Goal: Information Seeking & Learning: Learn about a topic

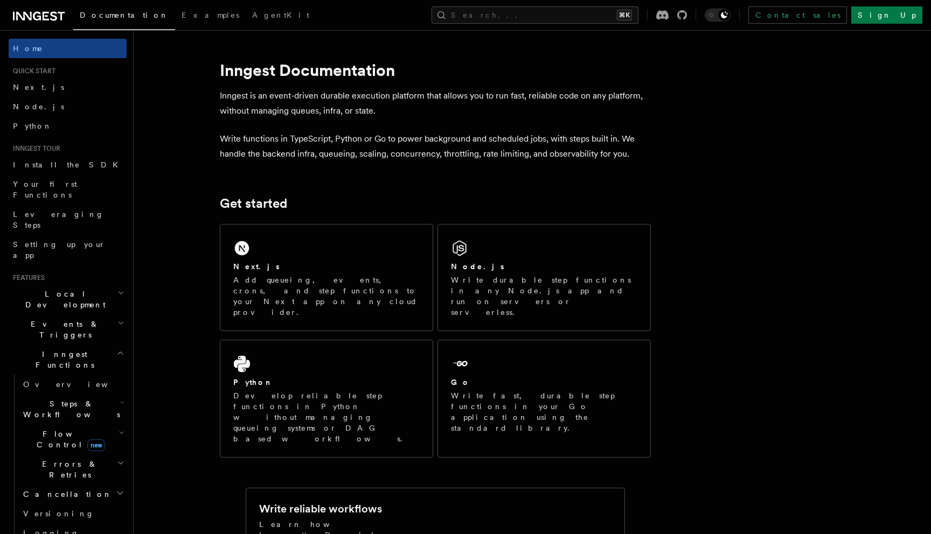
scroll to position [14, 0]
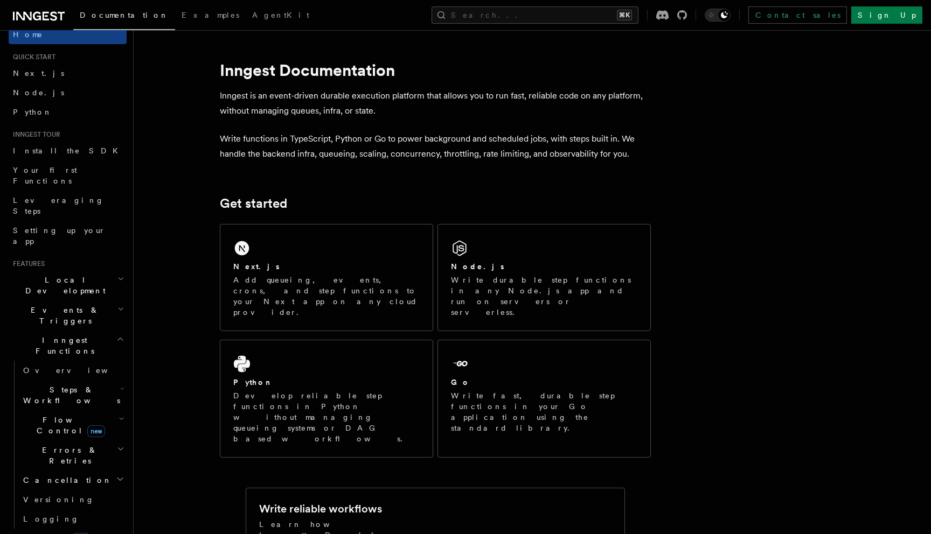
click at [71, 385] on span "Steps & Workflows" at bounding box center [69, 396] width 101 height 22
click at [64, 416] on span "Overview" at bounding box center [88, 420] width 111 height 9
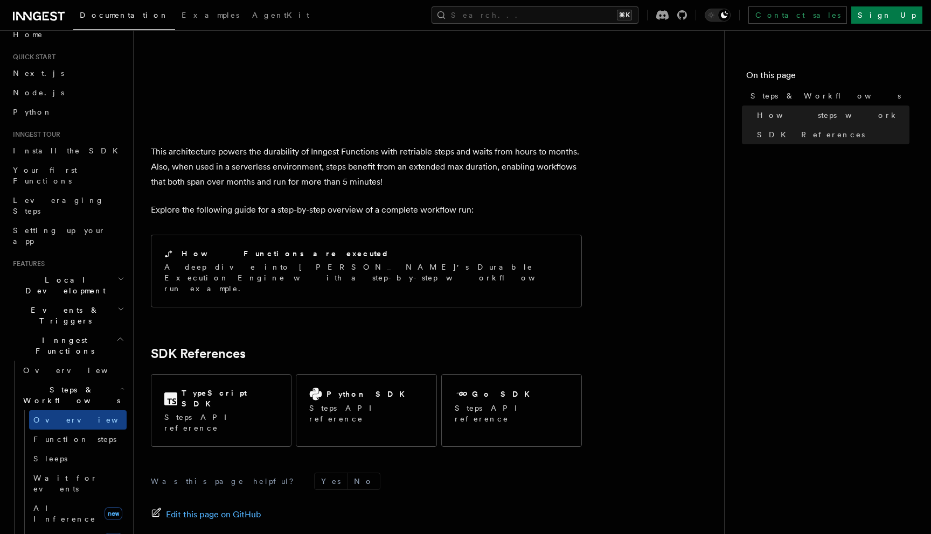
scroll to position [1038, 0]
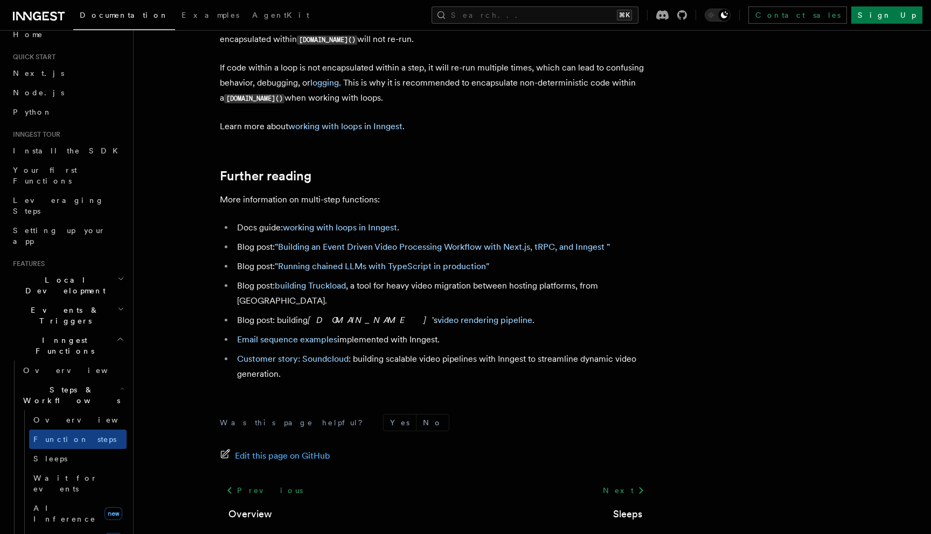
scroll to position [3590, 0]
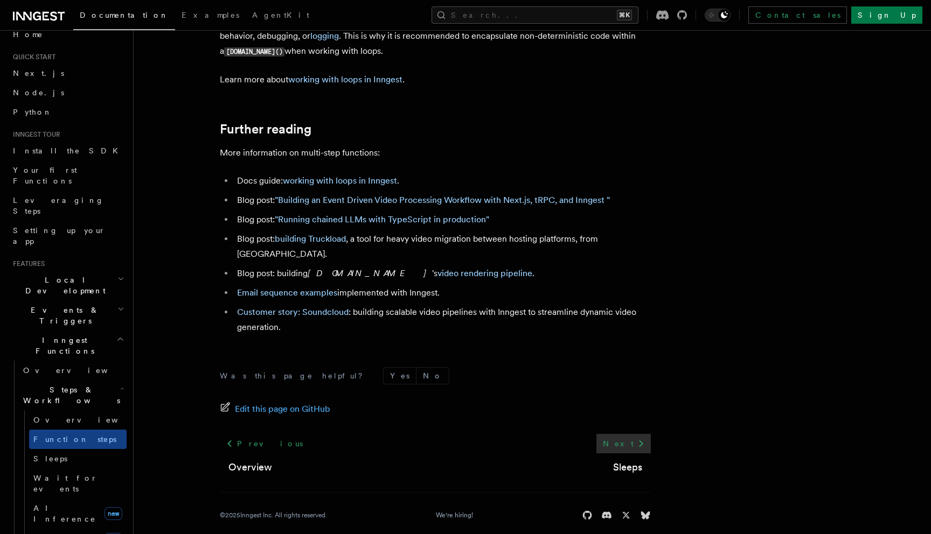
click at [633, 441] on link "Next" at bounding box center [623, 443] width 54 height 19
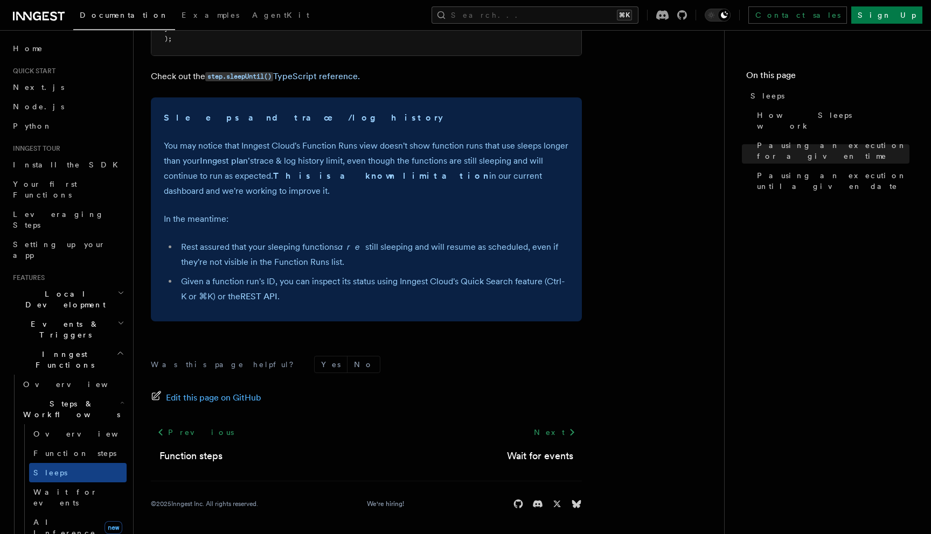
scroll to position [774, 0]
click at [569, 428] on icon at bounding box center [572, 431] width 13 height 13
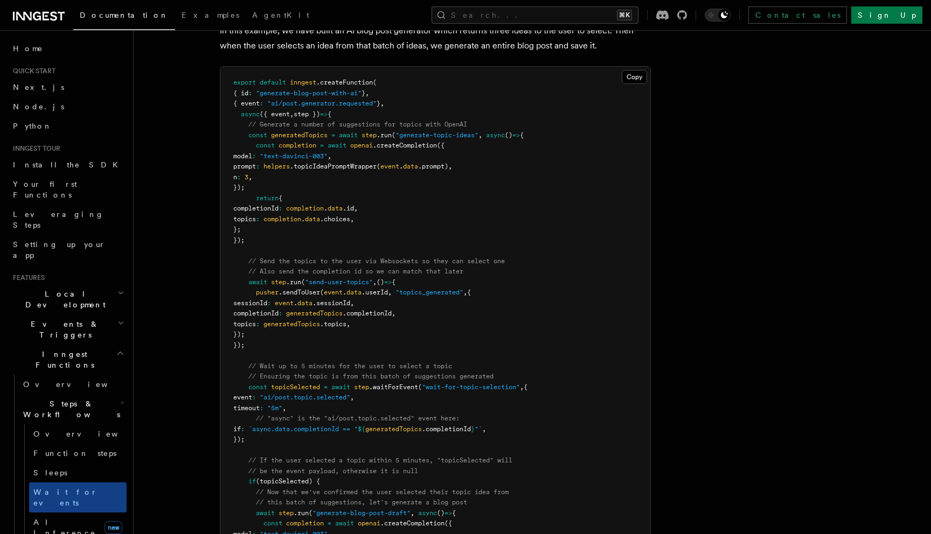
scroll to position [1068, 0]
drag, startPoint x: 433, startPoint y: 387, endPoint x: 521, endPoint y: 387, distance: 87.8
click at [520, 387] on span ""wait-for-topic-selection"" at bounding box center [471, 387] width 98 height 8
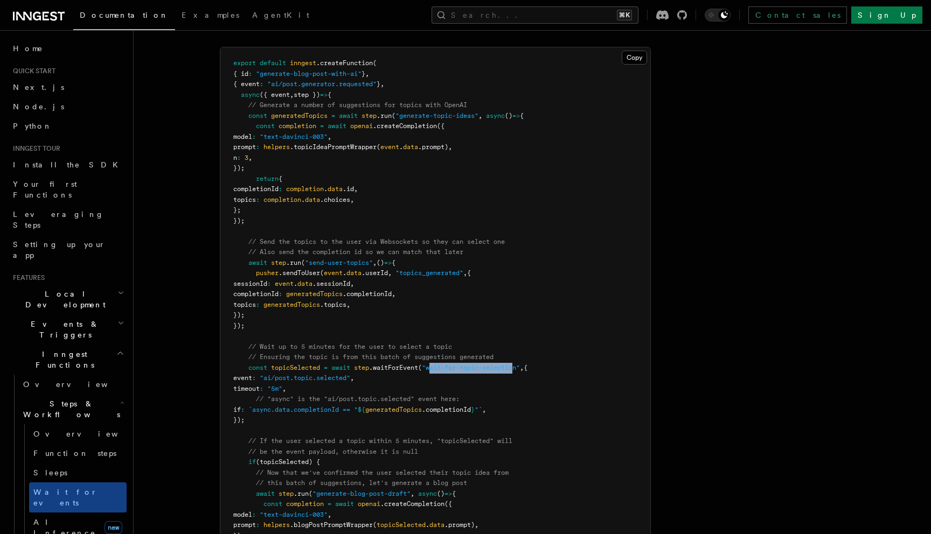
scroll to position [1088, 0]
drag, startPoint x: 255, startPoint y: 381, endPoint x: 381, endPoint y: 381, distance: 125.5
click at [381, 381] on pre "export default inngest .createFunction ( { id : "generate-blog-post-with-ai" } …" at bounding box center [435, 330] width 430 height 568
click at [333, 381] on span ""ai/post.topic.selected"" at bounding box center [305, 377] width 91 height 8
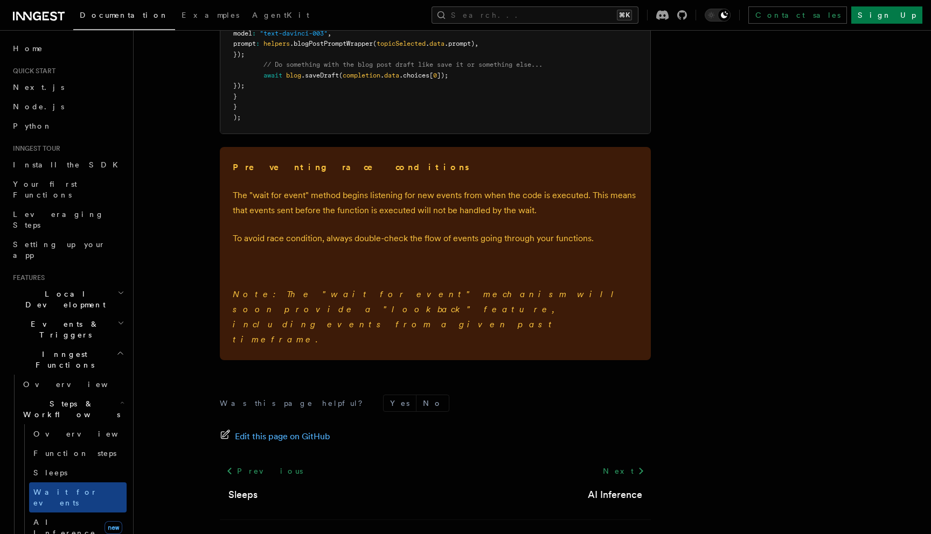
scroll to position [1575, 0]
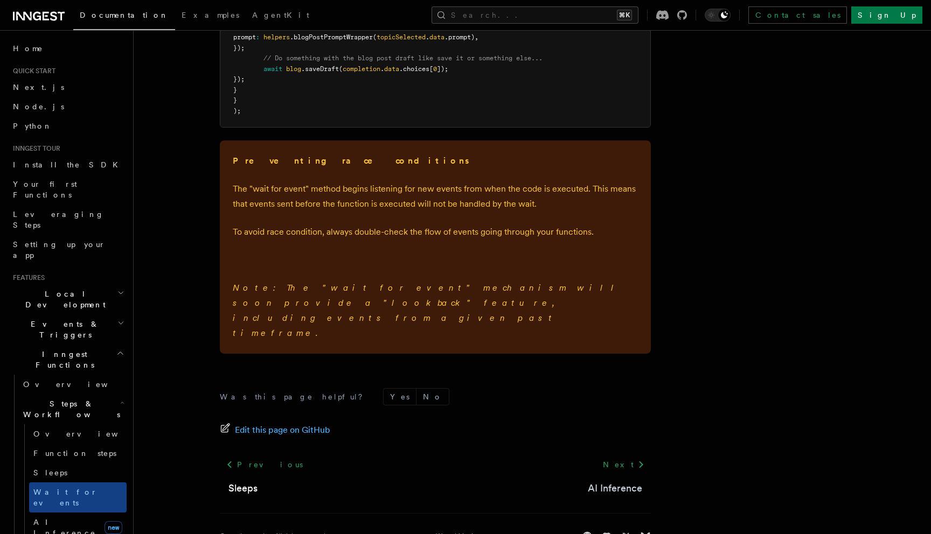
click at [618, 481] on link "AI Inference" at bounding box center [615, 488] width 54 height 15
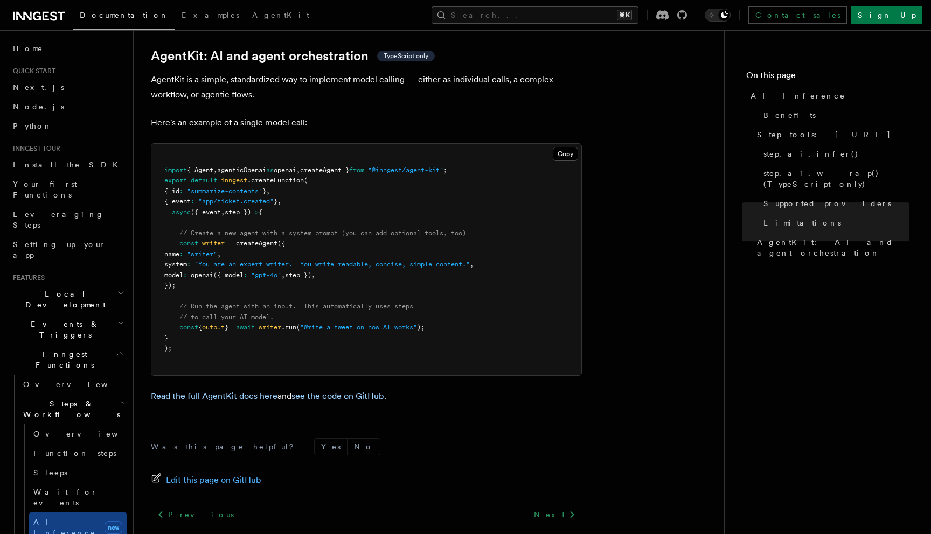
scroll to position [3207, 0]
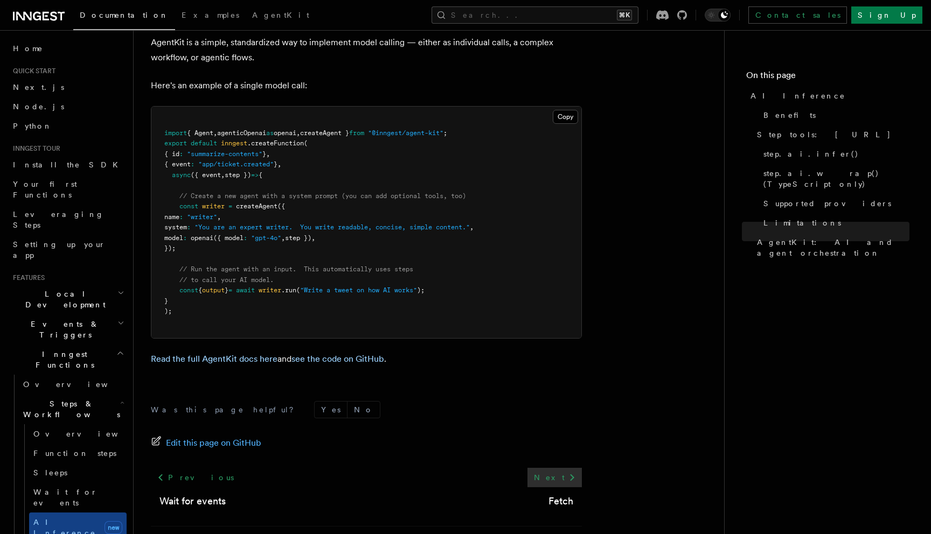
click at [562, 468] on link "Next" at bounding box center [554, 477] width 54 height 19
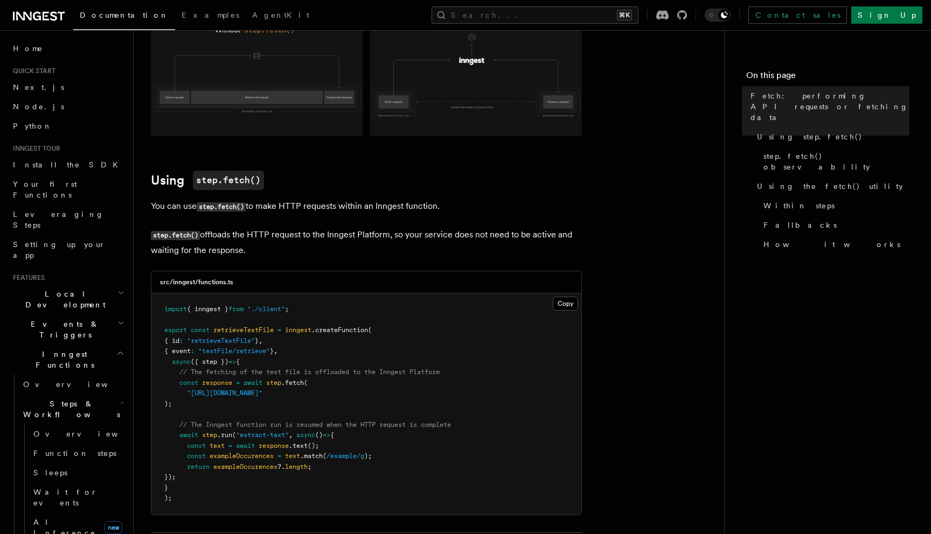
scroll to position [209, 0]
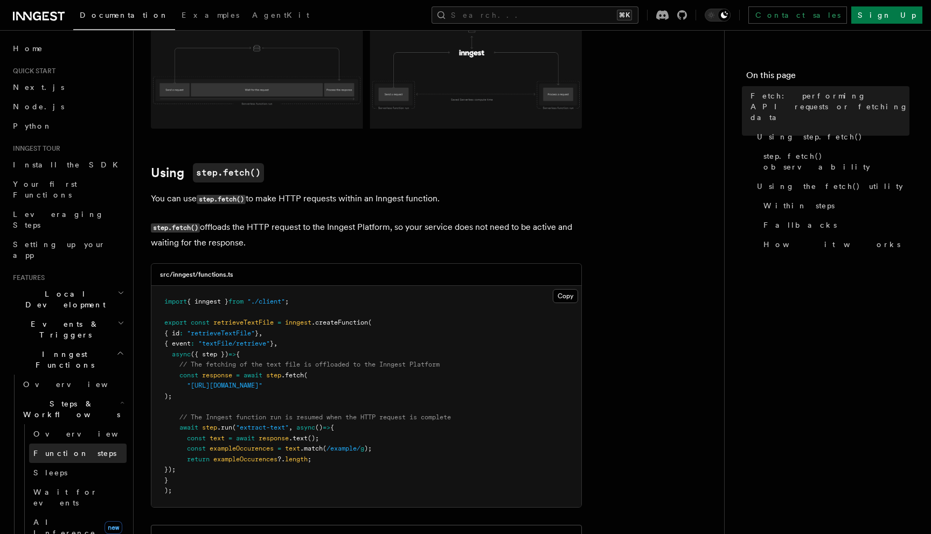
click at [74, 449] on span "Function steps" at bounding box center [74, 453] width 83 height 9
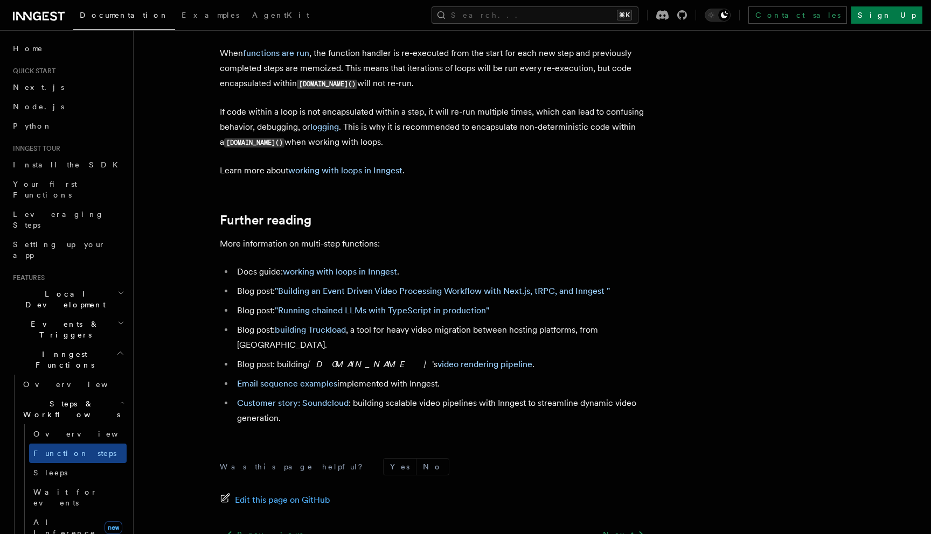
scroll to position [3590, 0]
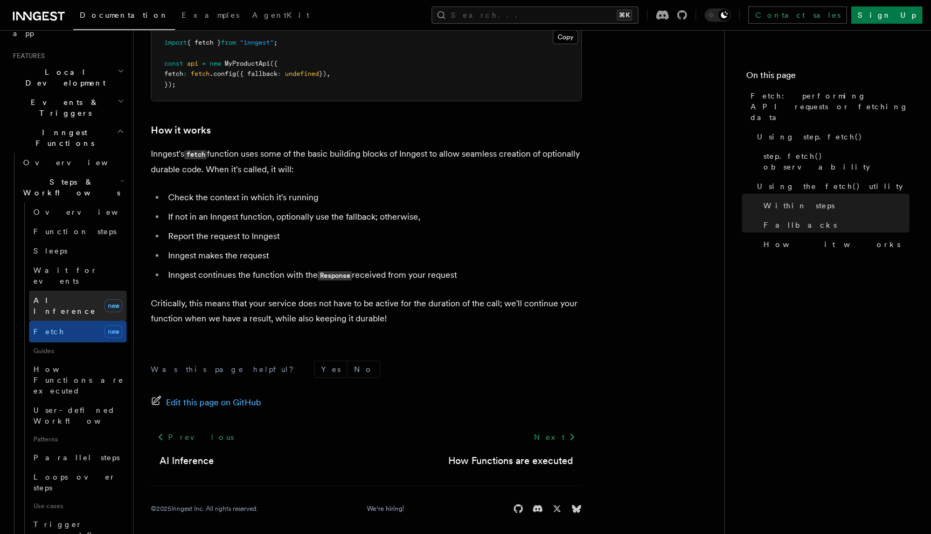
scroll to position [232, 0]
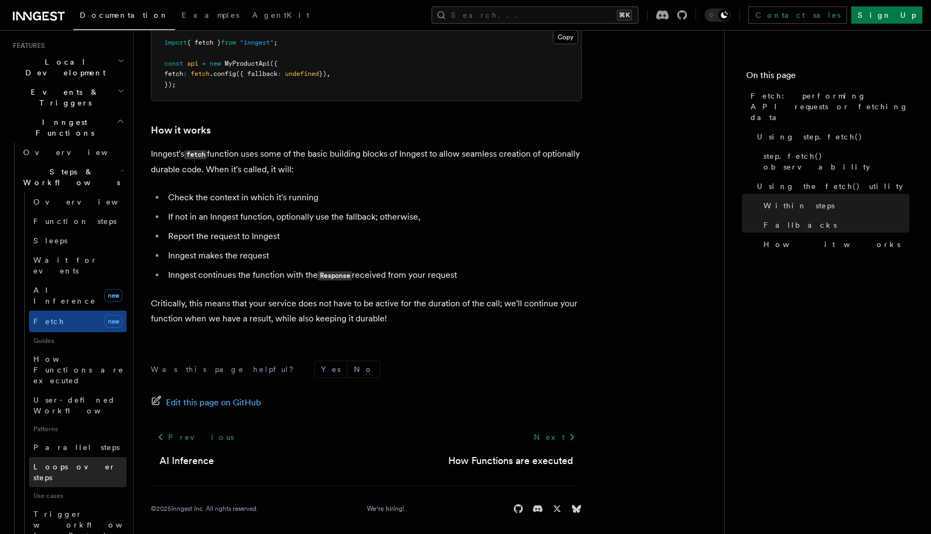
click at [80, 463] on span "Loops over steps" at bounding box center [74, 472] width 82 height 19
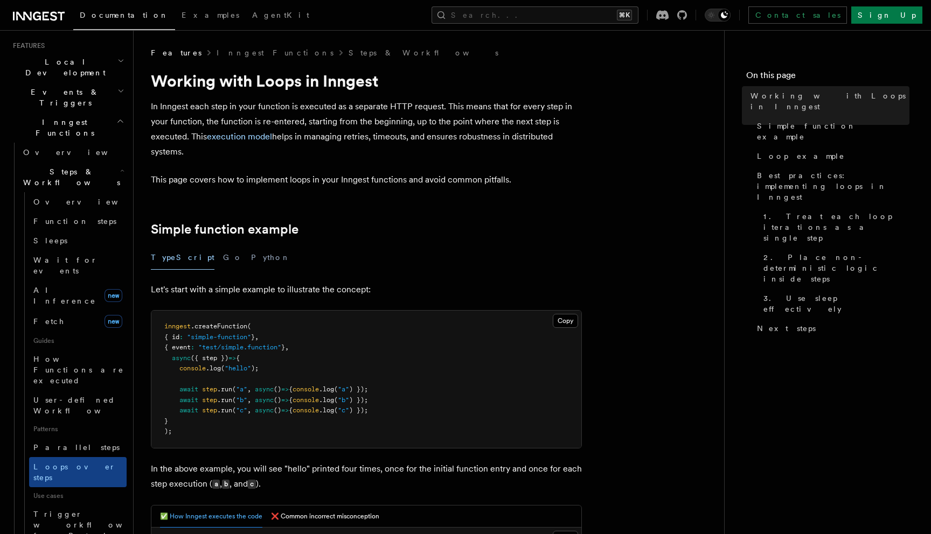
scroll to position [238, 0]
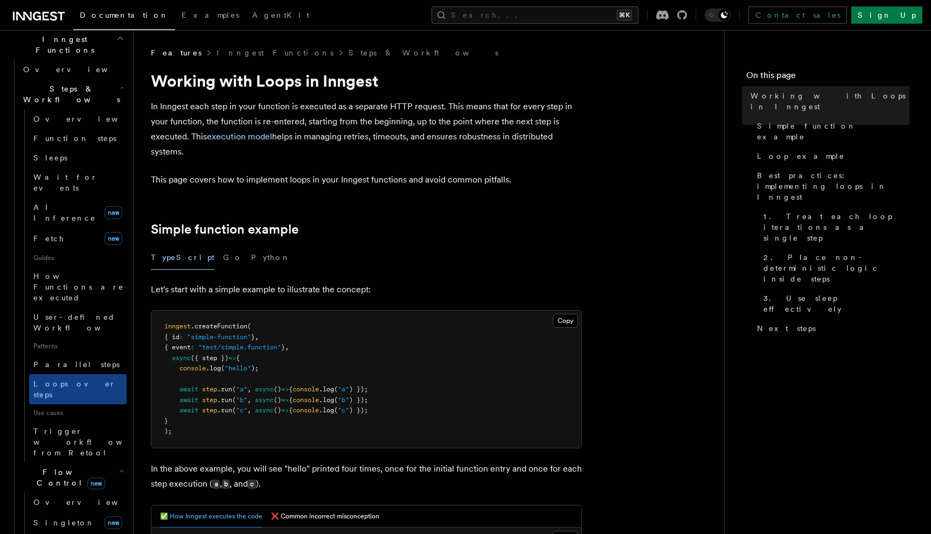
scroll to position [317, 0]
click at [67, 511] on link "Singleton new" at bounding box center [78, 522] width 98 height 22
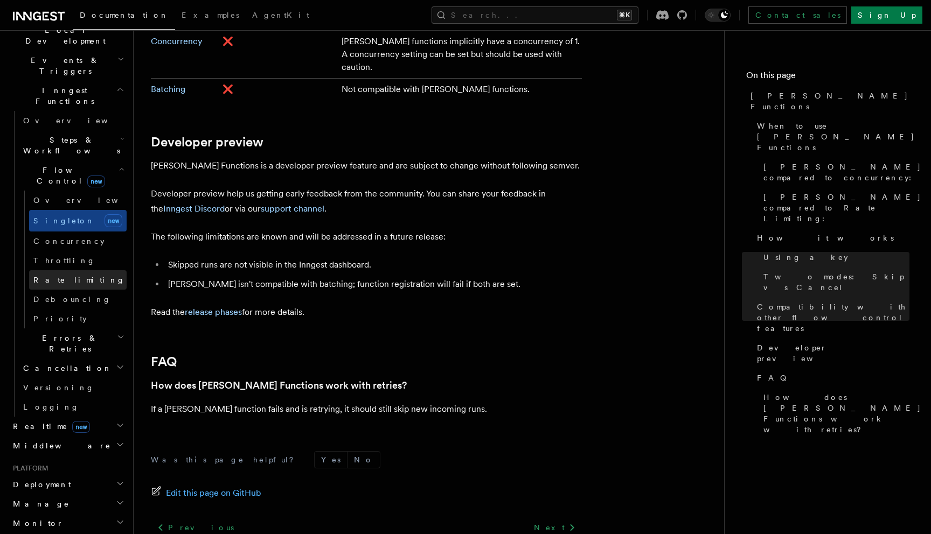
scroll to position [262, 0]
click at [101, 331] on h2 "Errors & Retries" at bounding box center [73, 346] width 108 height 30
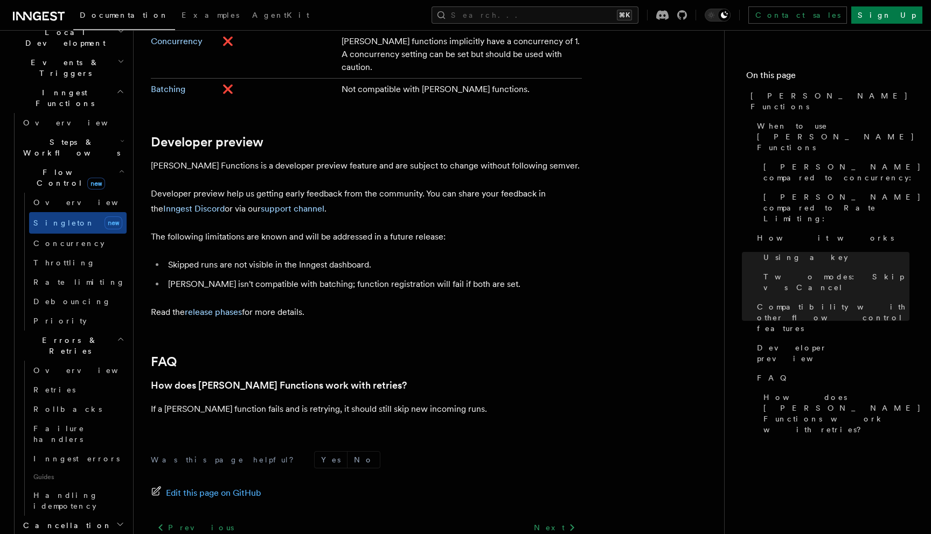
click at [101, 331] on h2 "Errors & Retries" at bounding box center [73, 346] width 108 height 30
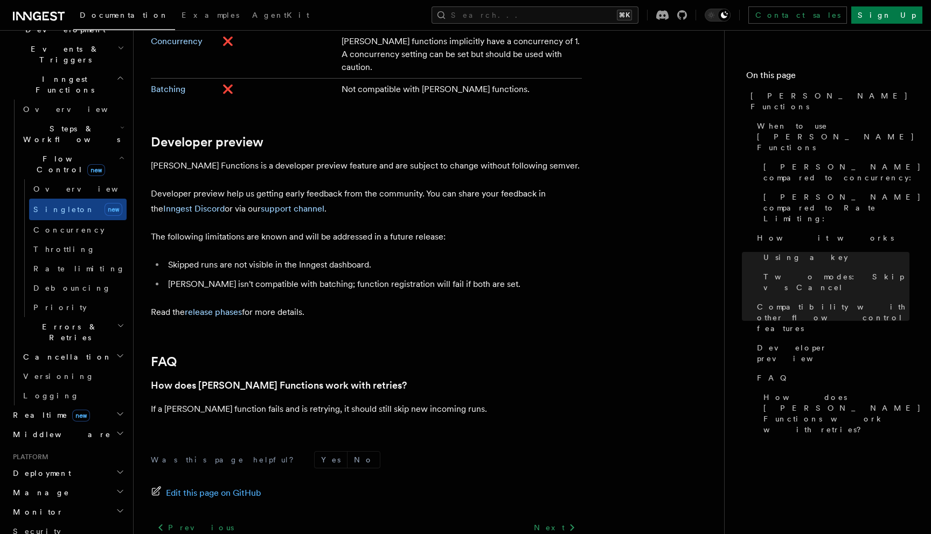
scroll to position [282, 0]
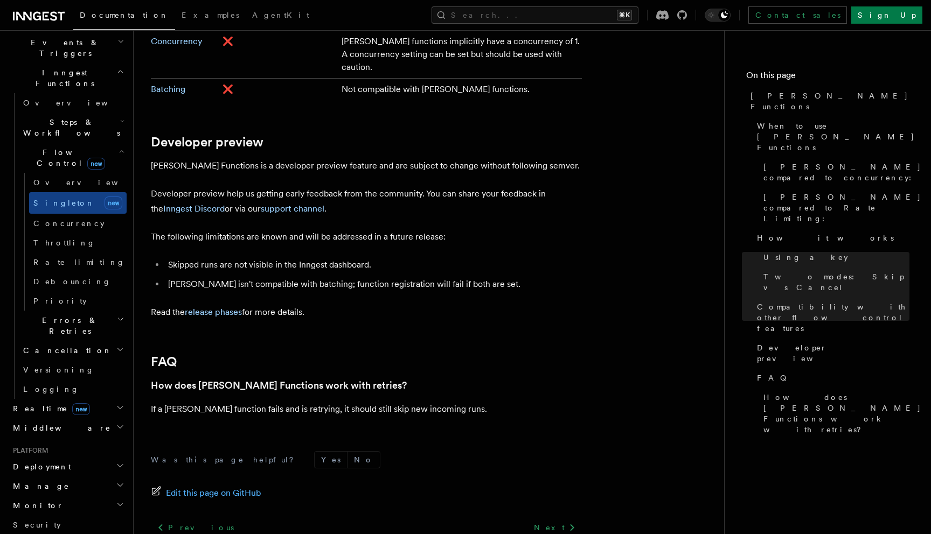
click at [106, 419] on h2 "Middleware" at bounding box center [68, 428] width 118 height 19
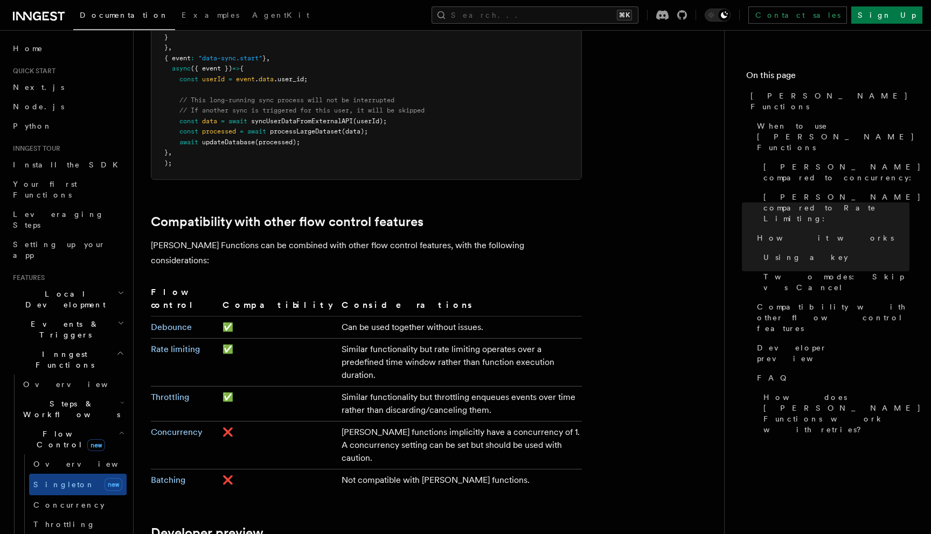
scroll to position [1685, 0]
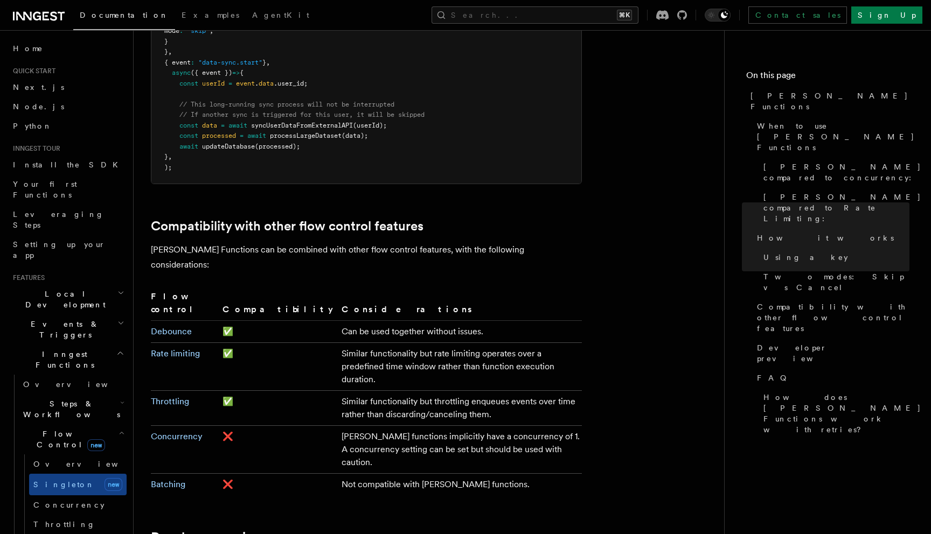
click at [89, 284] on h2 "Local Development" at bounding box center [68, 299] width 118 height 30
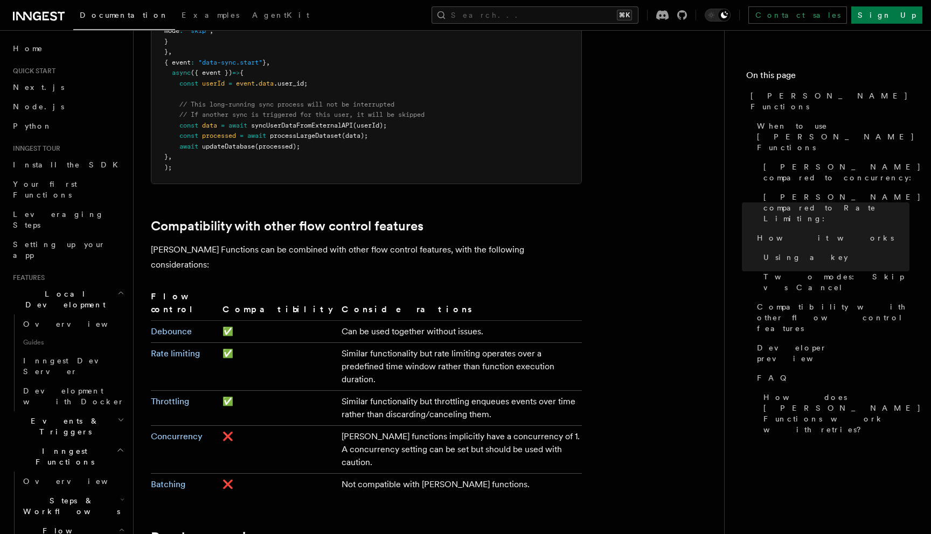
click at [77, 412] on h2 "Events & Triggers" at bounding box center [68, 427] width 118 height 30
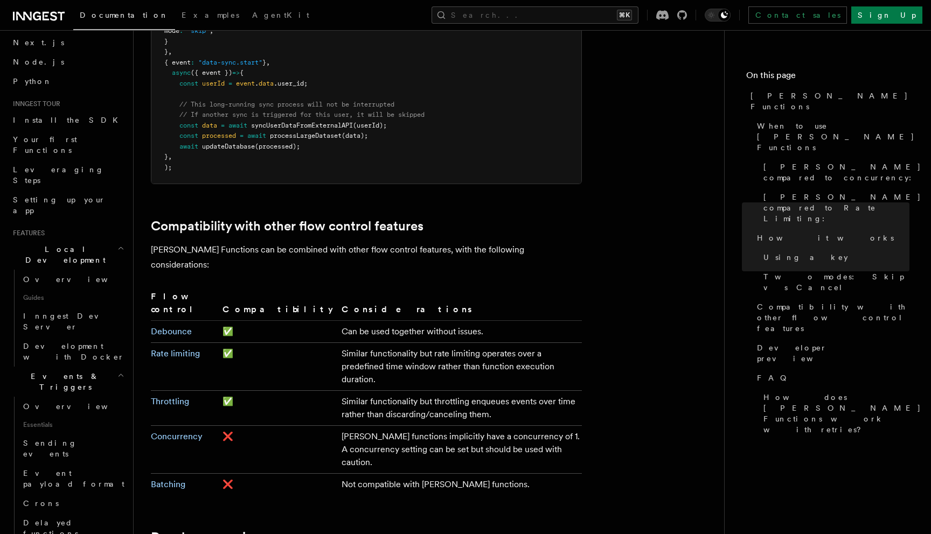
scroll to position [46, 0]
click at [72, 438] on span "Sending events" at bounding box center [50, 447] width 54 height 19
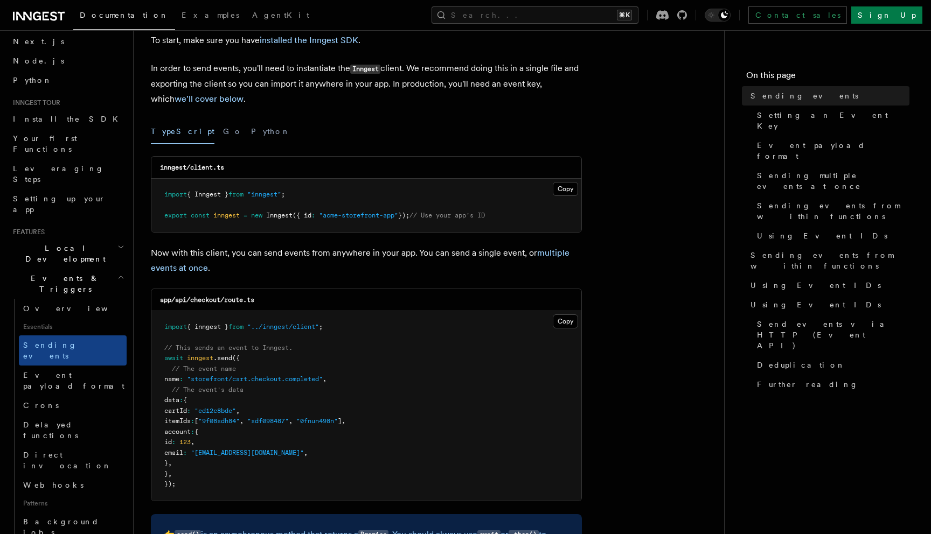
scroll to position [78, 0]
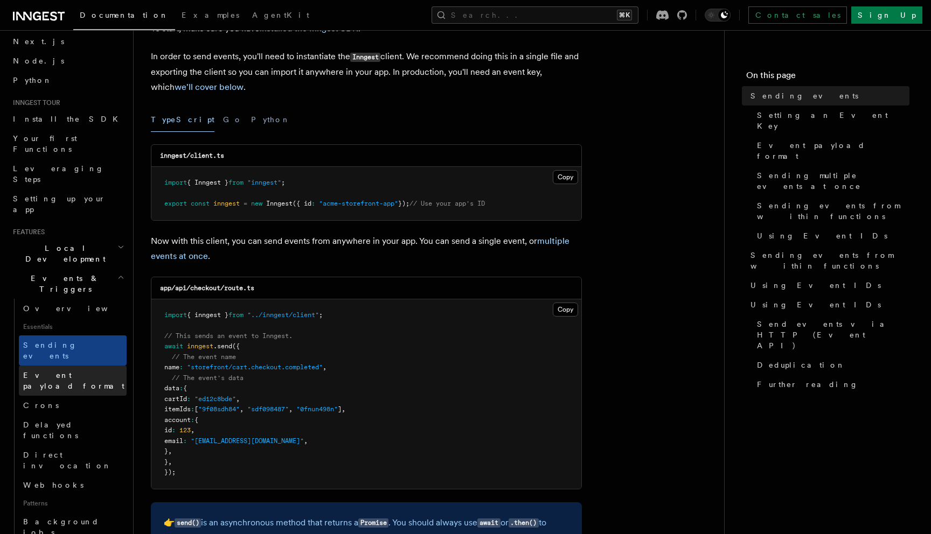
click at [78, 371] on span "Event payload format" at bounding box center [73, 380] width 101 height 19
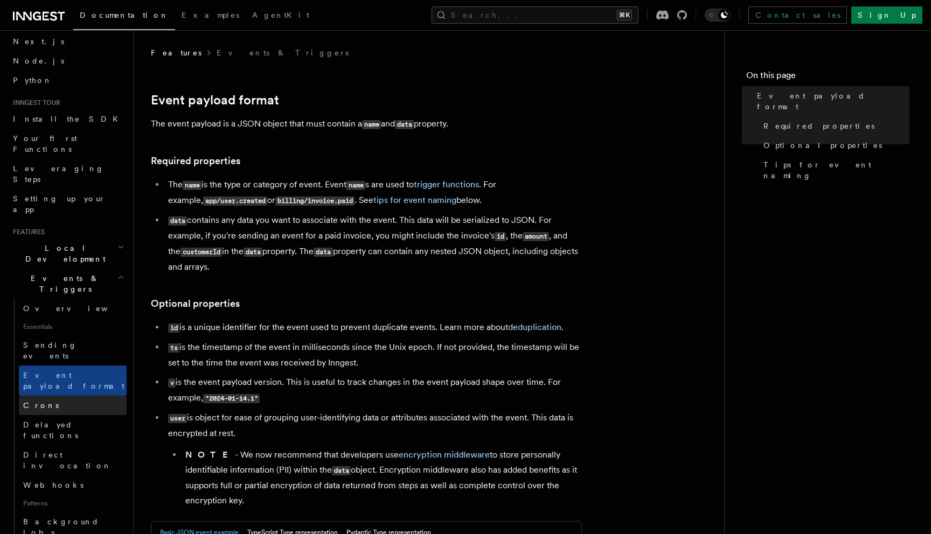
click at [72, 396] on link "Crons" at bounding box center [73, 405] width 108 height 19
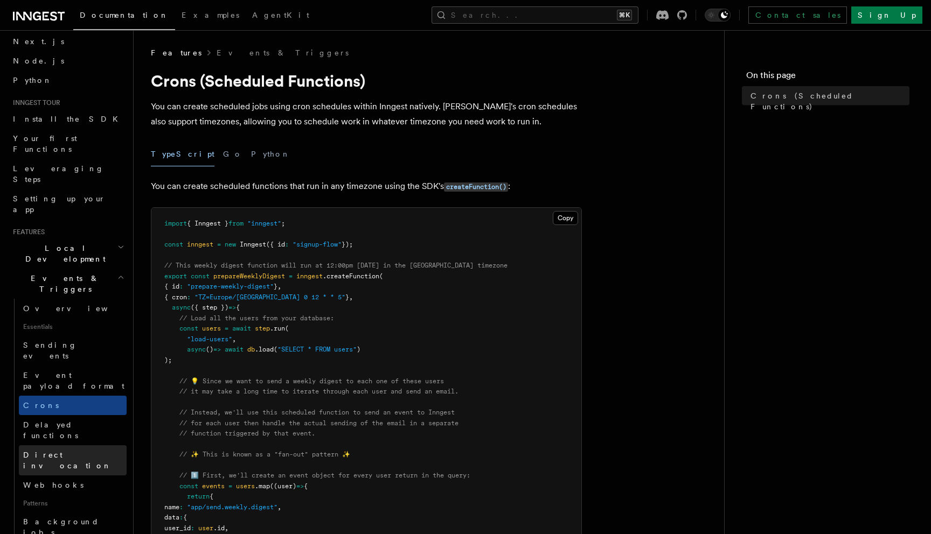
click at [72, 446] on link "Direct invocation" at bounding box center [73, 461] width 108 height 30
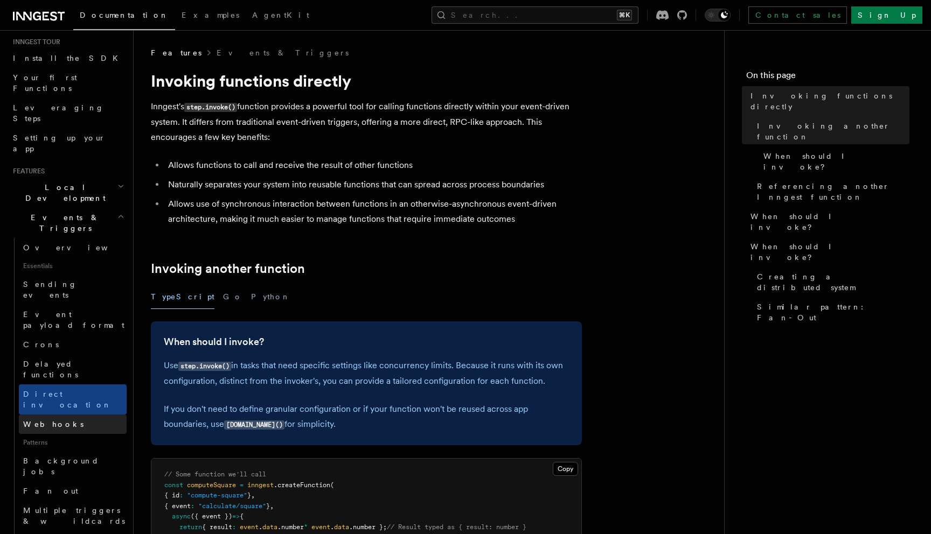
scroll to position [136, 0]
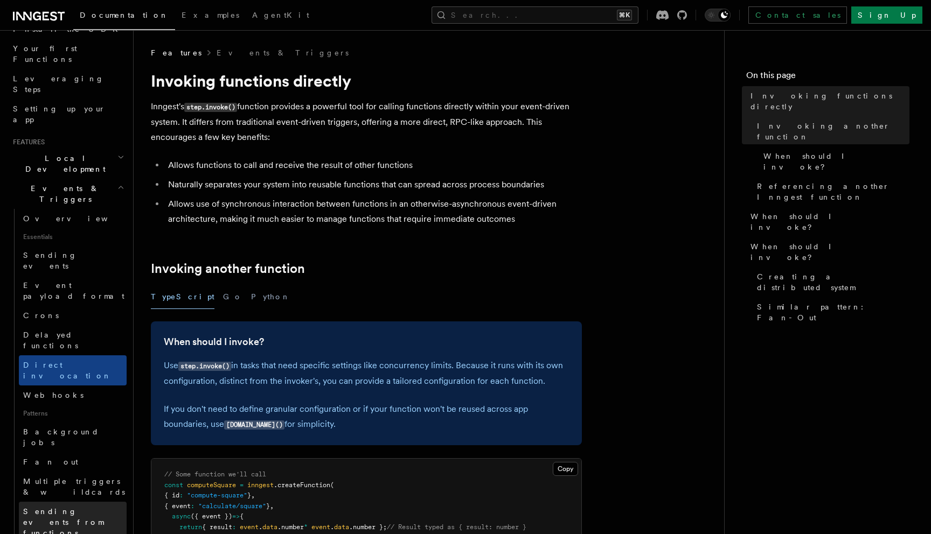
click at [69, 508] on span "Sending events from functions" at bounding box center [63, 523] width 80 height 30
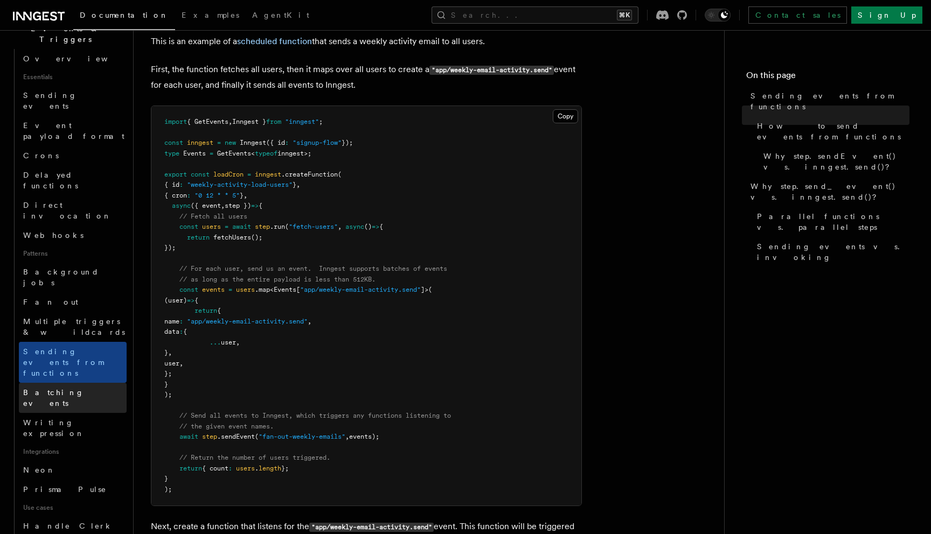
scroll to position [336, 0]
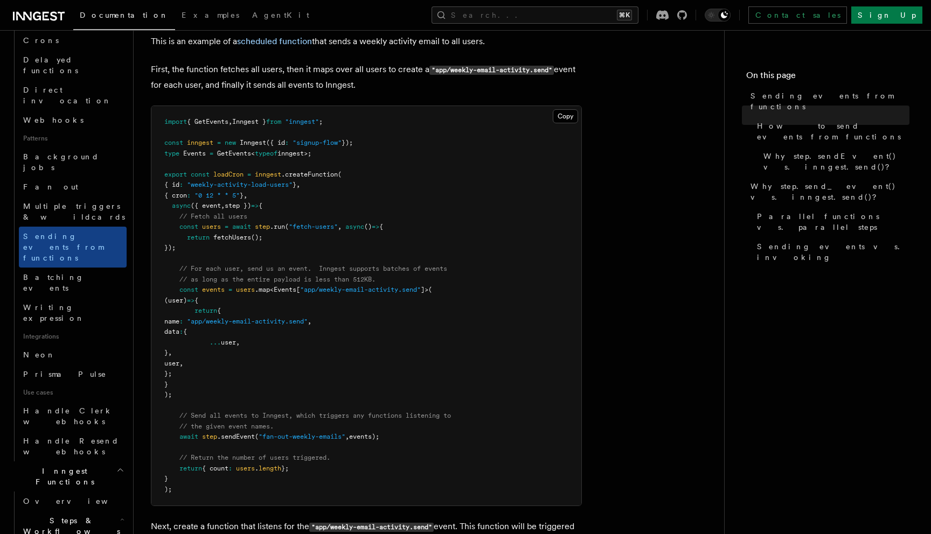
scroll to position [414, 0]
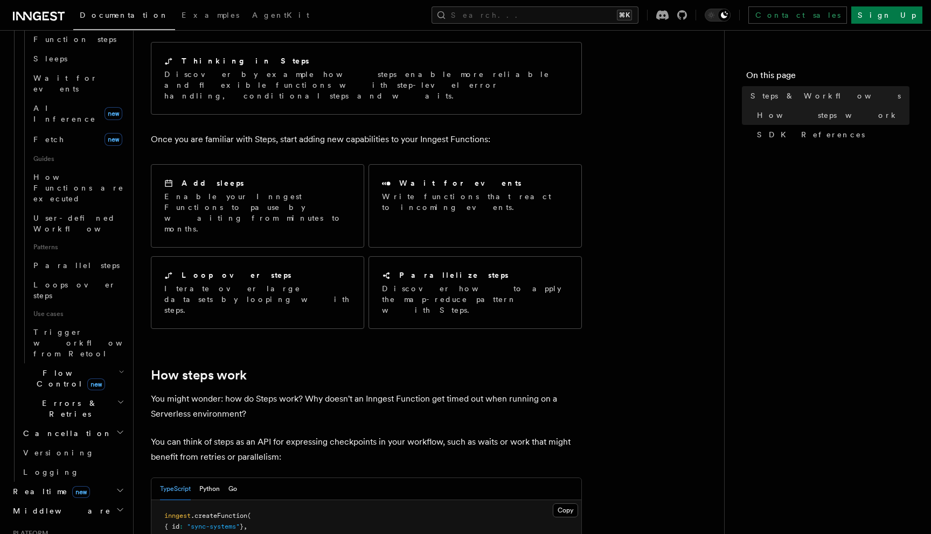
scroll to position [109, 0]
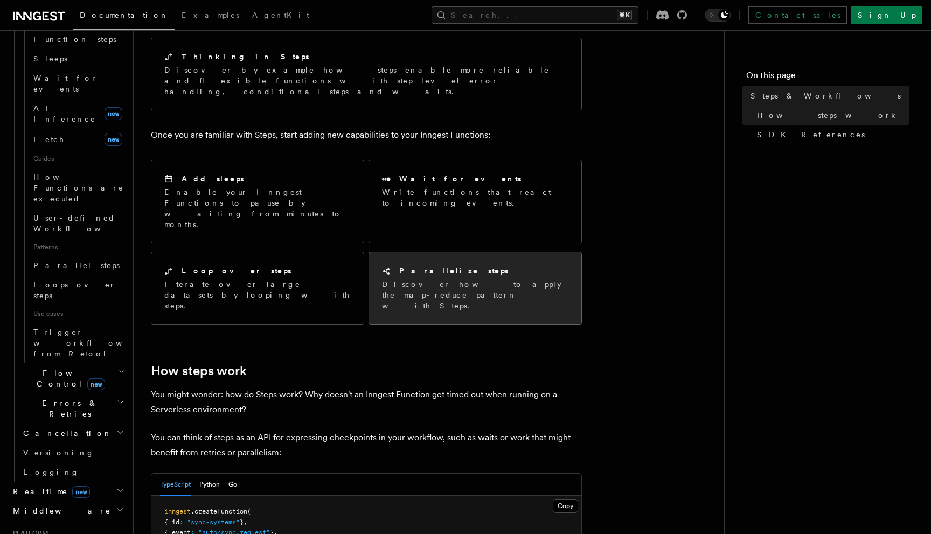
click at [444, 272] on div "Parallelize steps Discover how to apply the map-reduce pattern with Steps." at bounding box center [475, 289] width 212 height 72
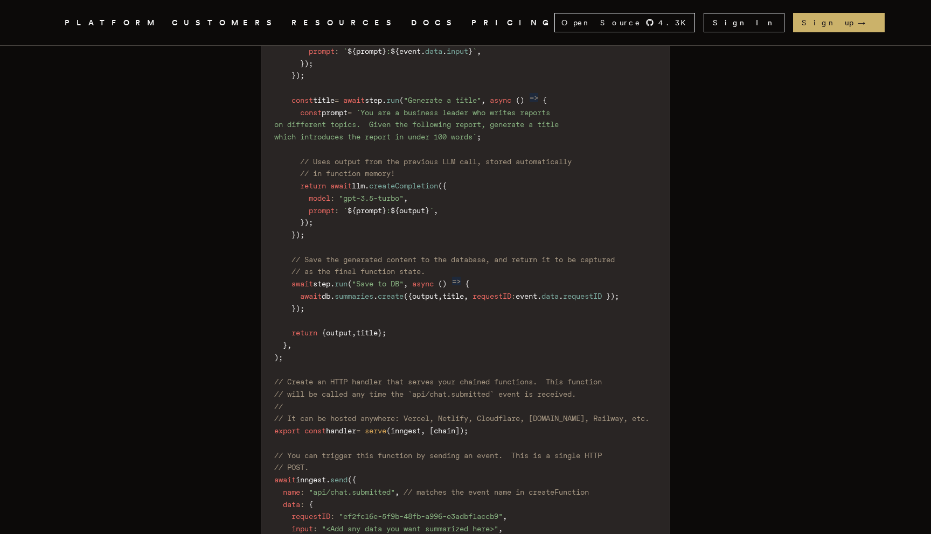
scroll to position [1568, 0]
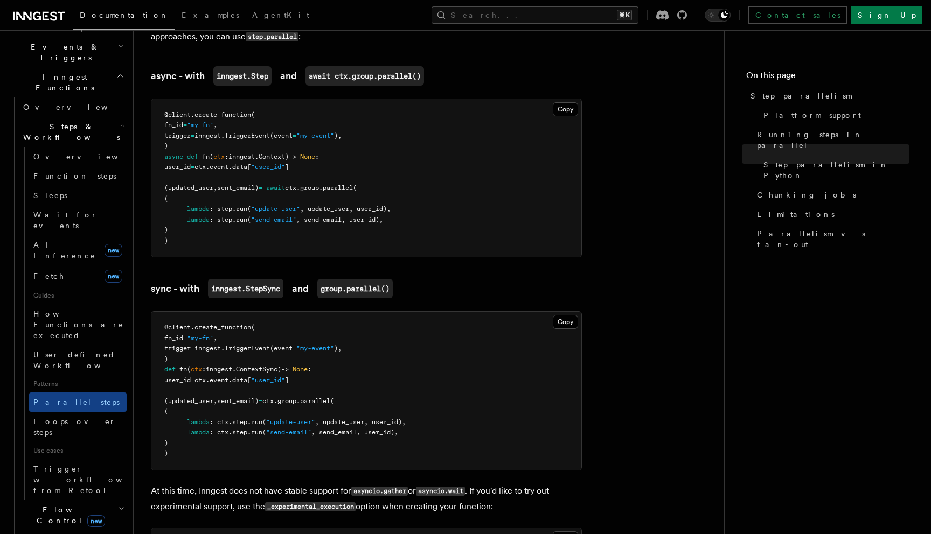
scroll to position [290, 0]
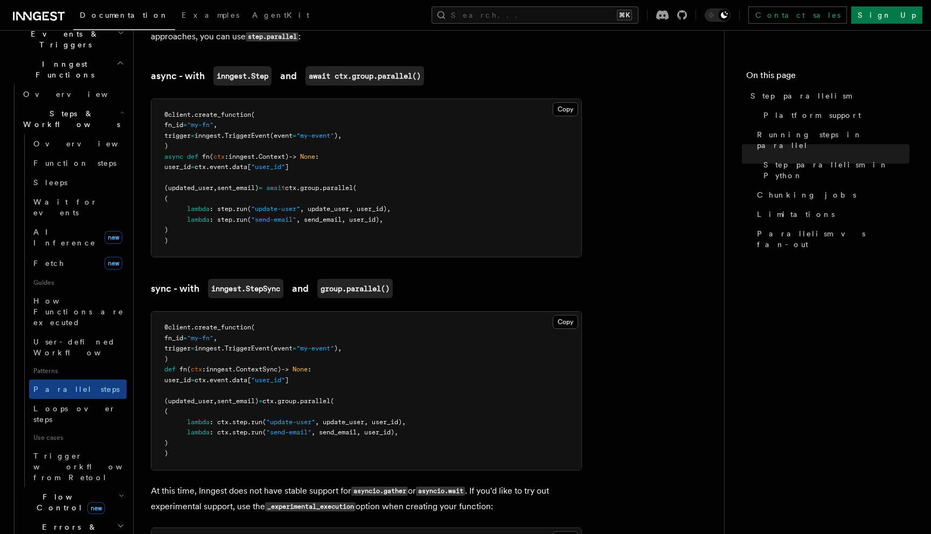
click at [41, 492] on span "Flow Control new" at bounding box center [69, 503] width 100 height 22
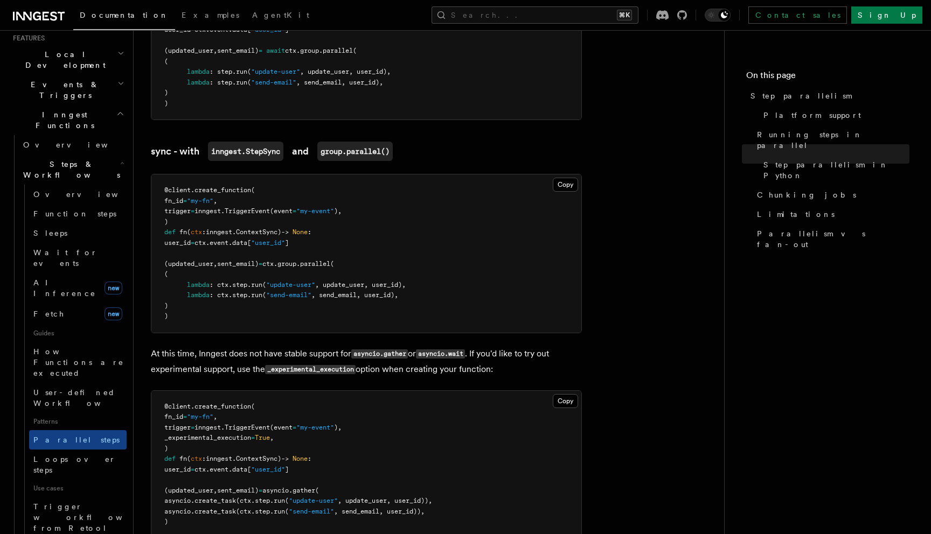
scroll to position [223, 0]
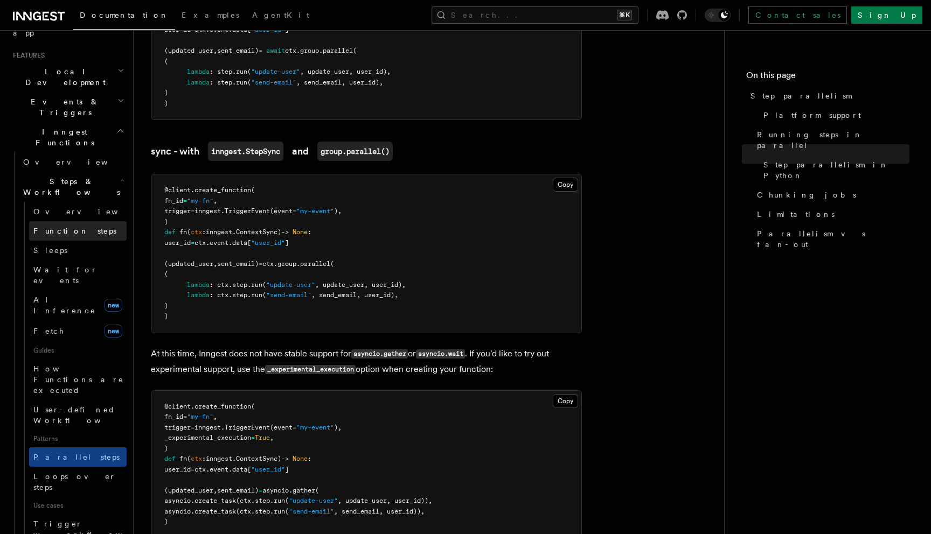
click at [65, 227] on span "Function steps" at bounding box center [74, 231] width 83 height 9
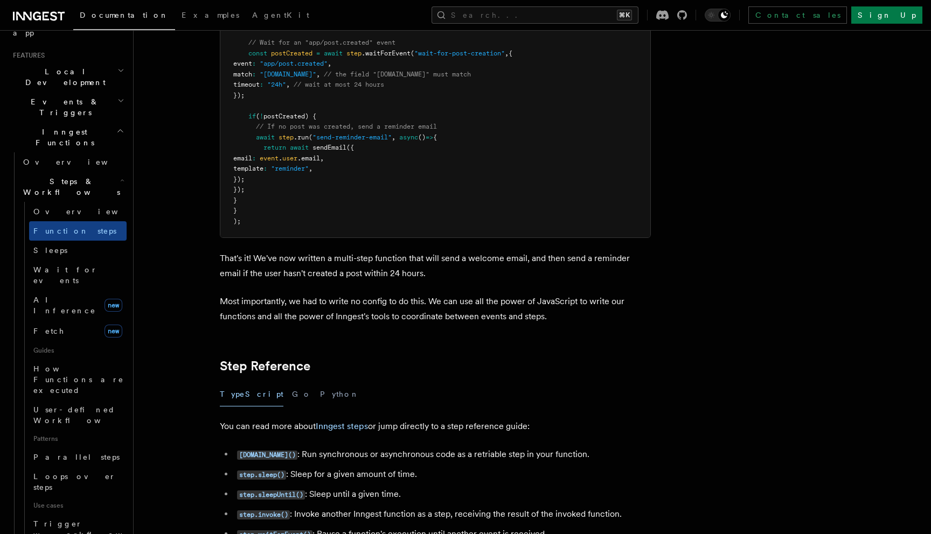
scroll to position [1589, 0]
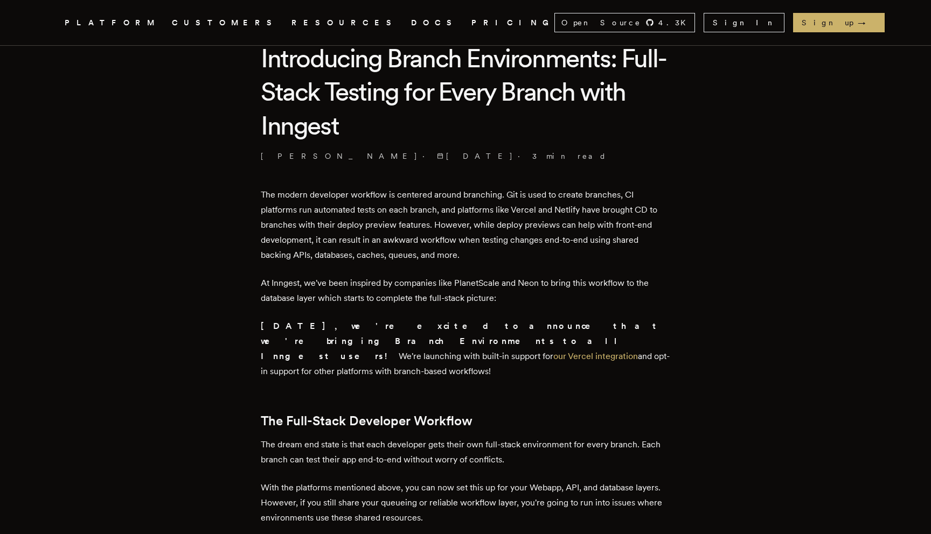
scroll to position [286, 0]
